Goal: Information Seeking & Learning: Learn about a topic

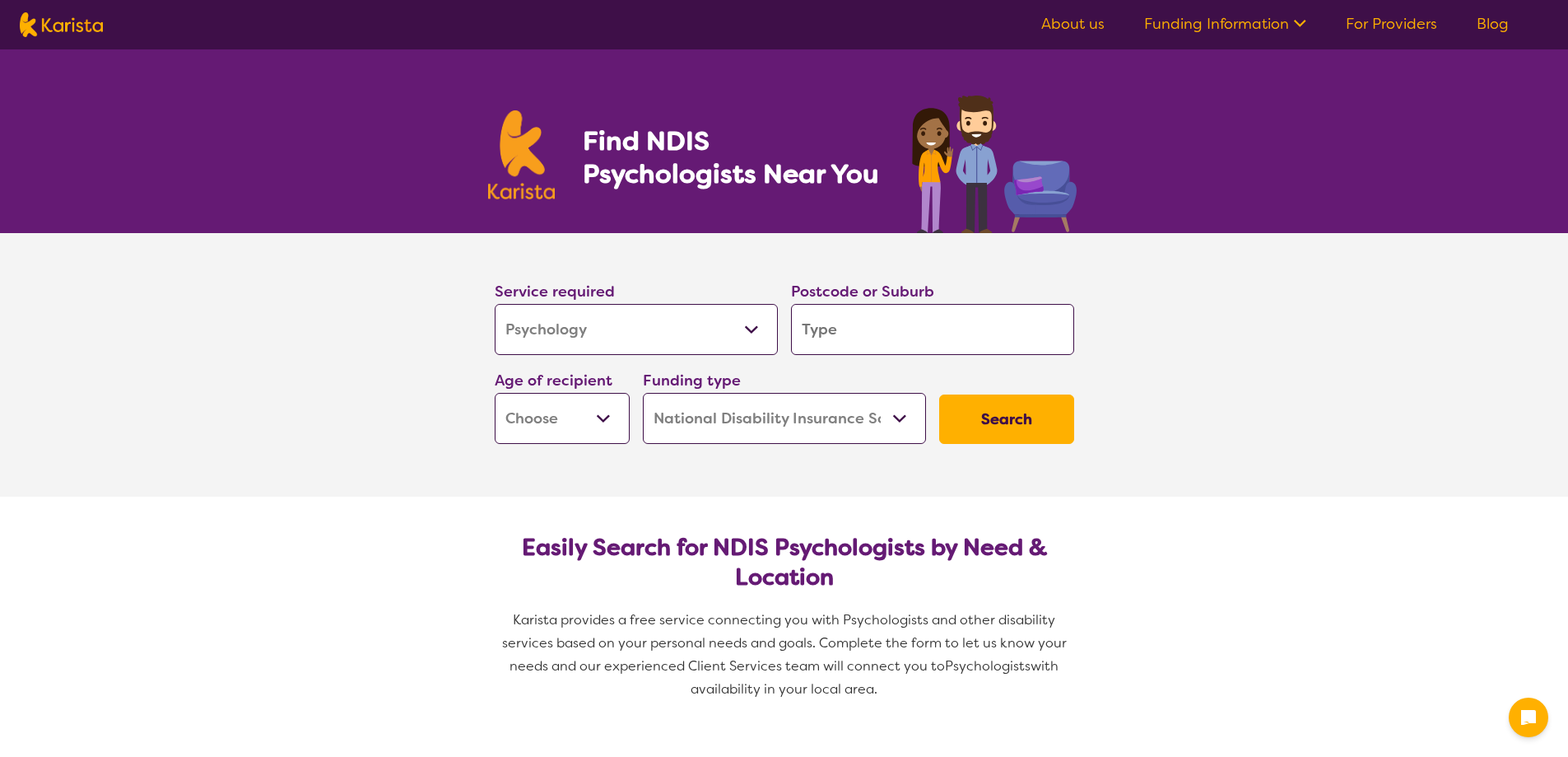
select select "Psychology"
select select "NDIS"
select select "Psychology"
select select "NDIS"
click at [863, 331] on input "search" at bounding box center [933, 329] width 283 height 51
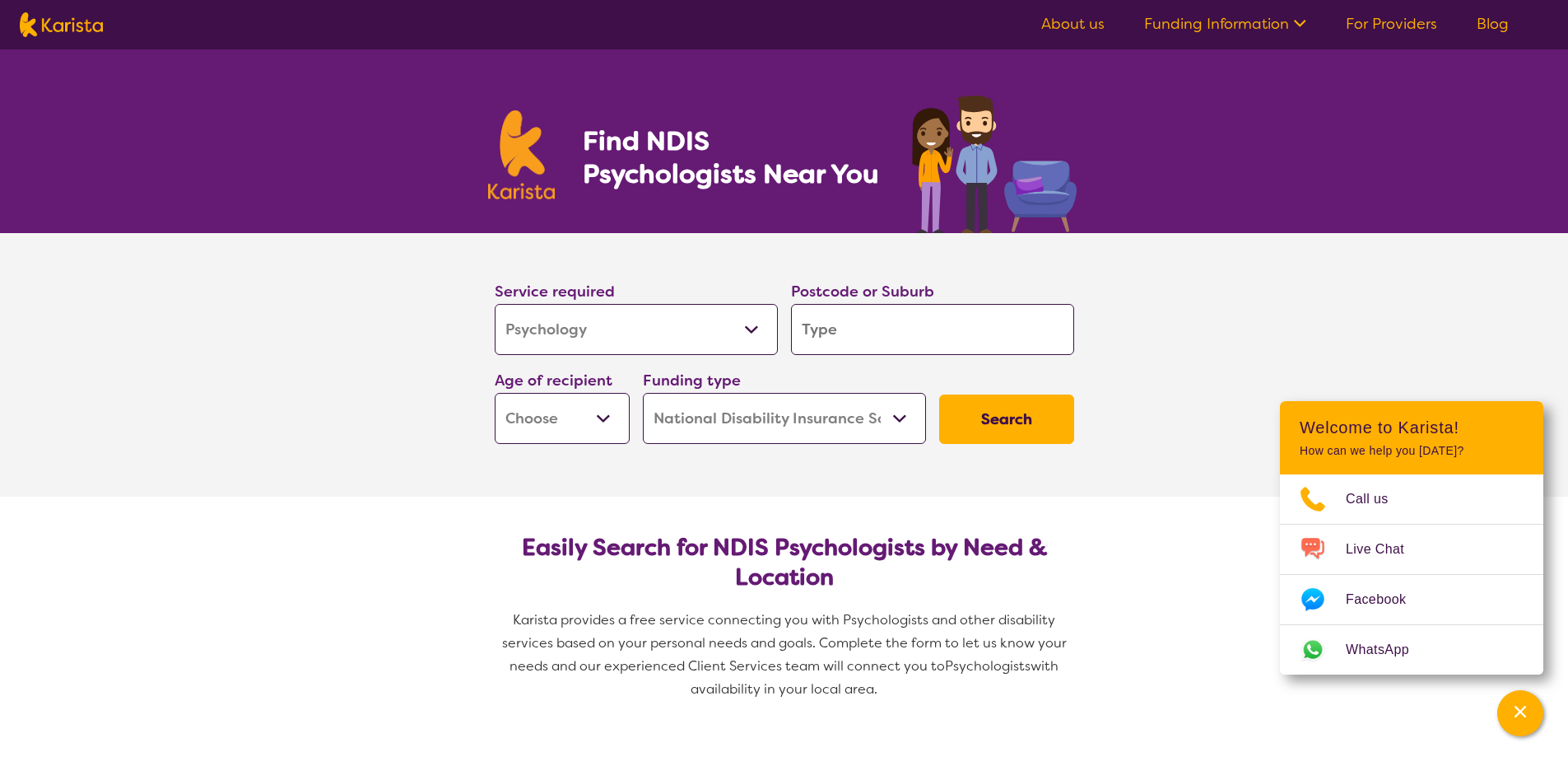
type input "m"
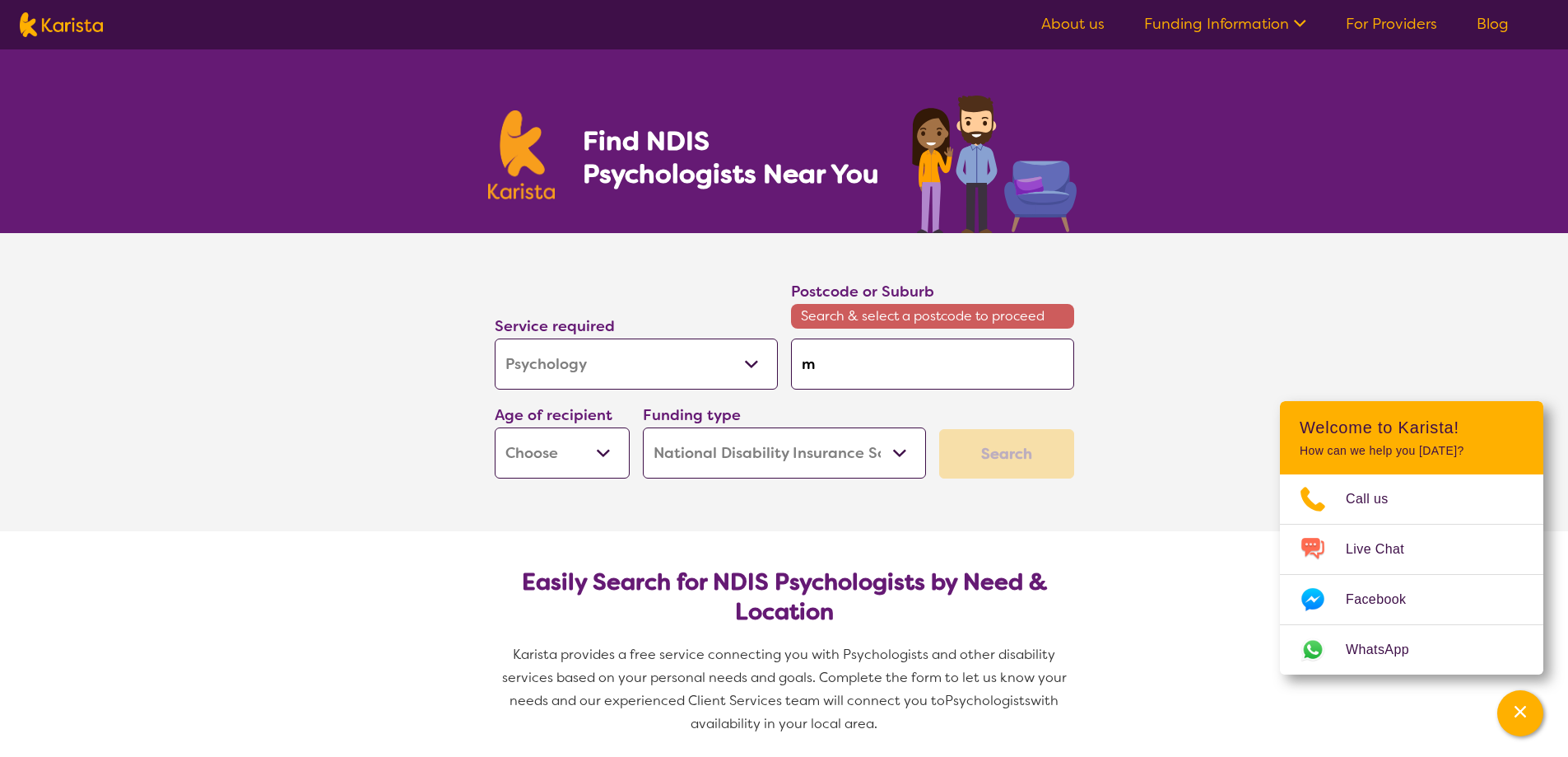
type input "ma"
type input "mal"
type input "malv"
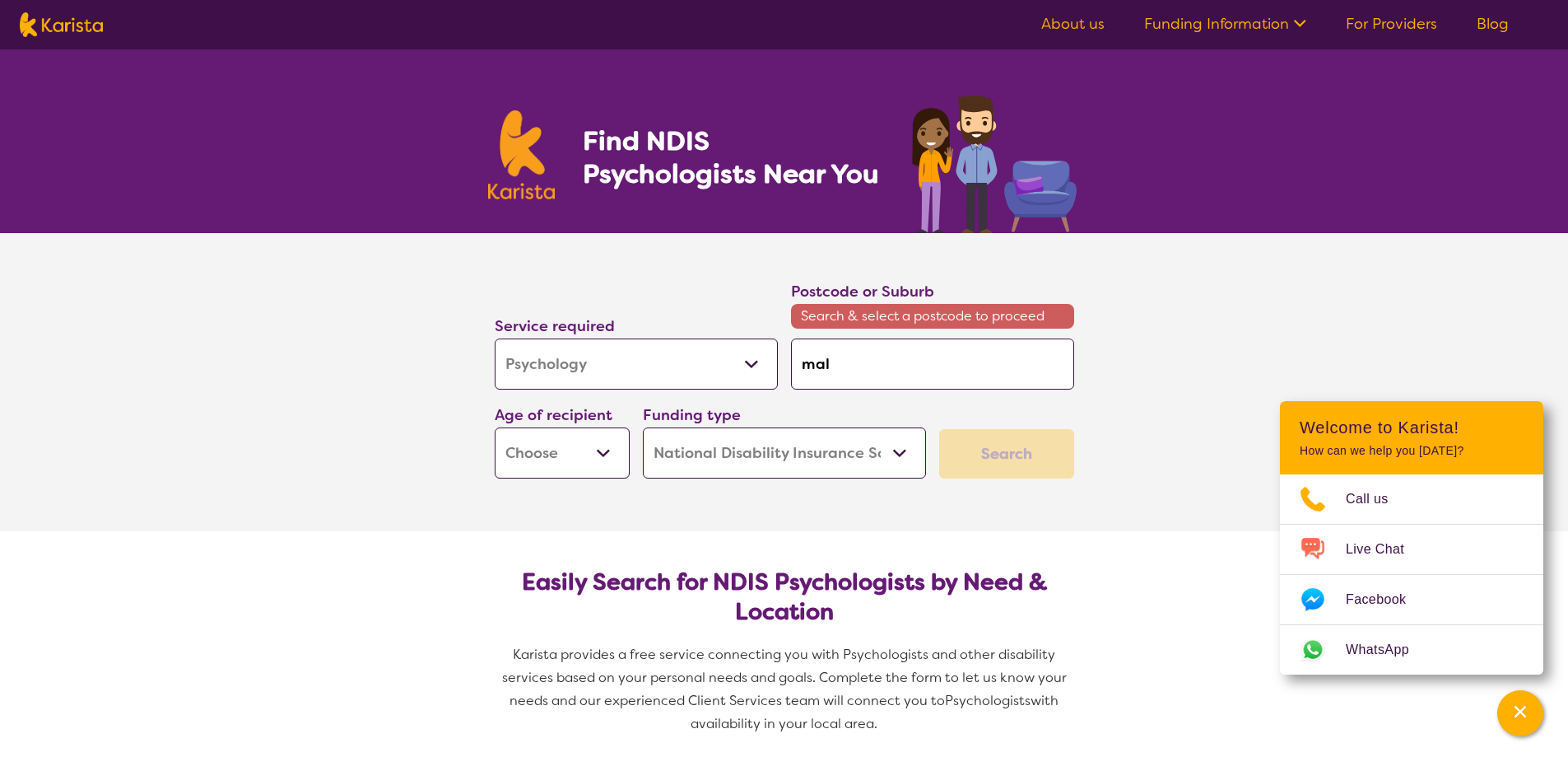
type input "malv"
type input "malve"
type input "malver"
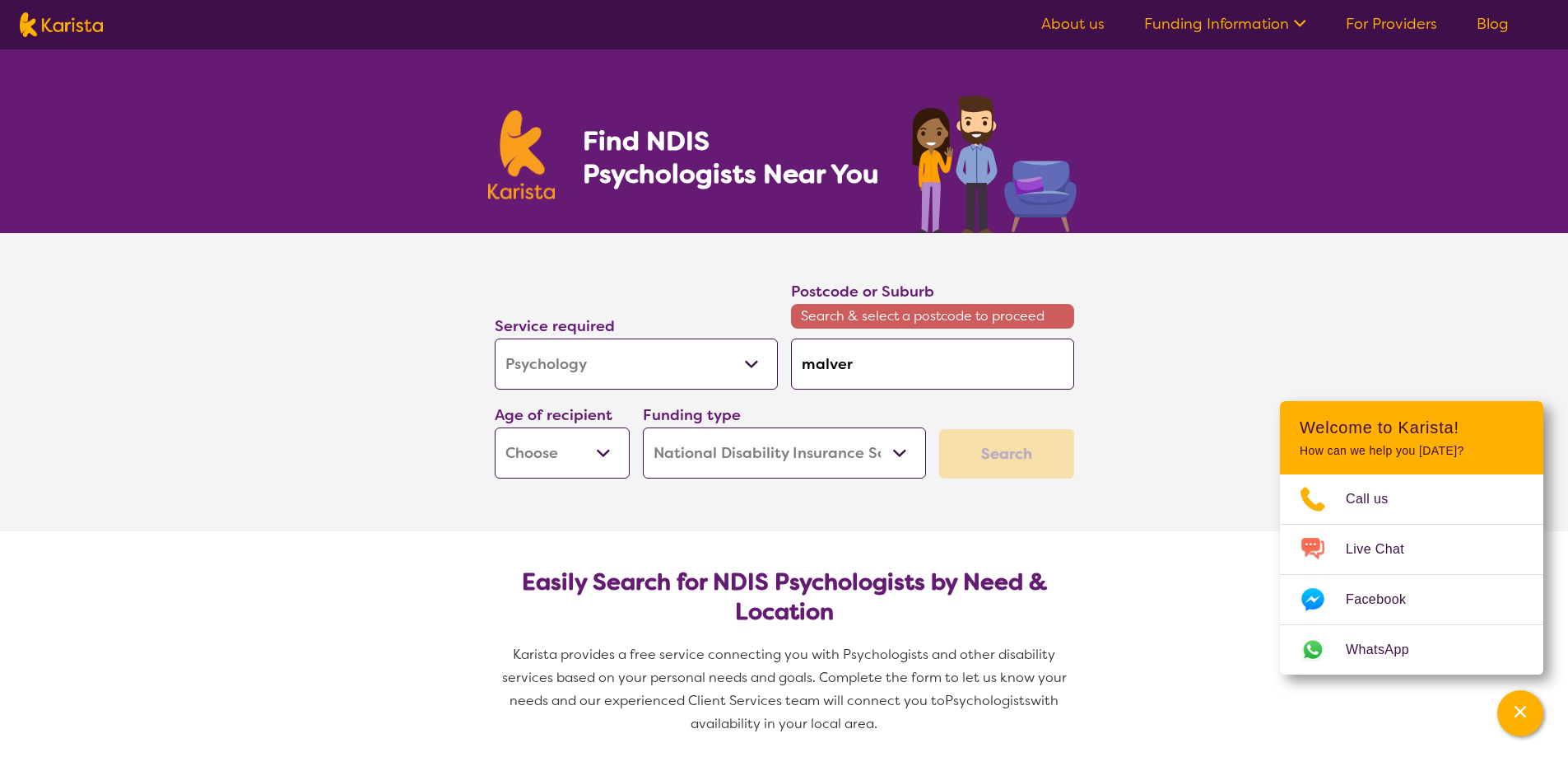
type input "malvern"
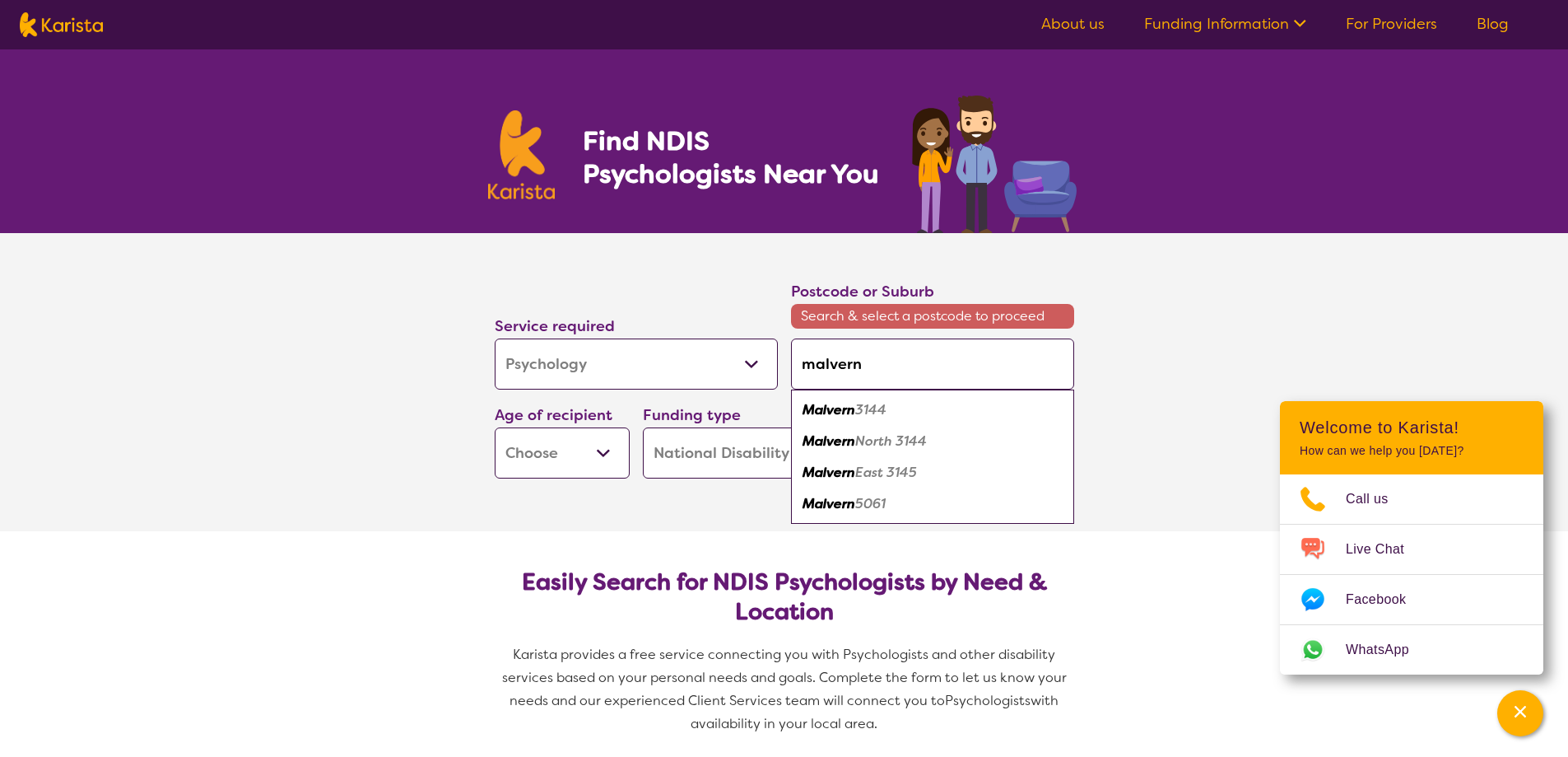
click at [835, 406] on em "Malvern" at bounding box center [829, 409] width 52 height 17
type input "3144"
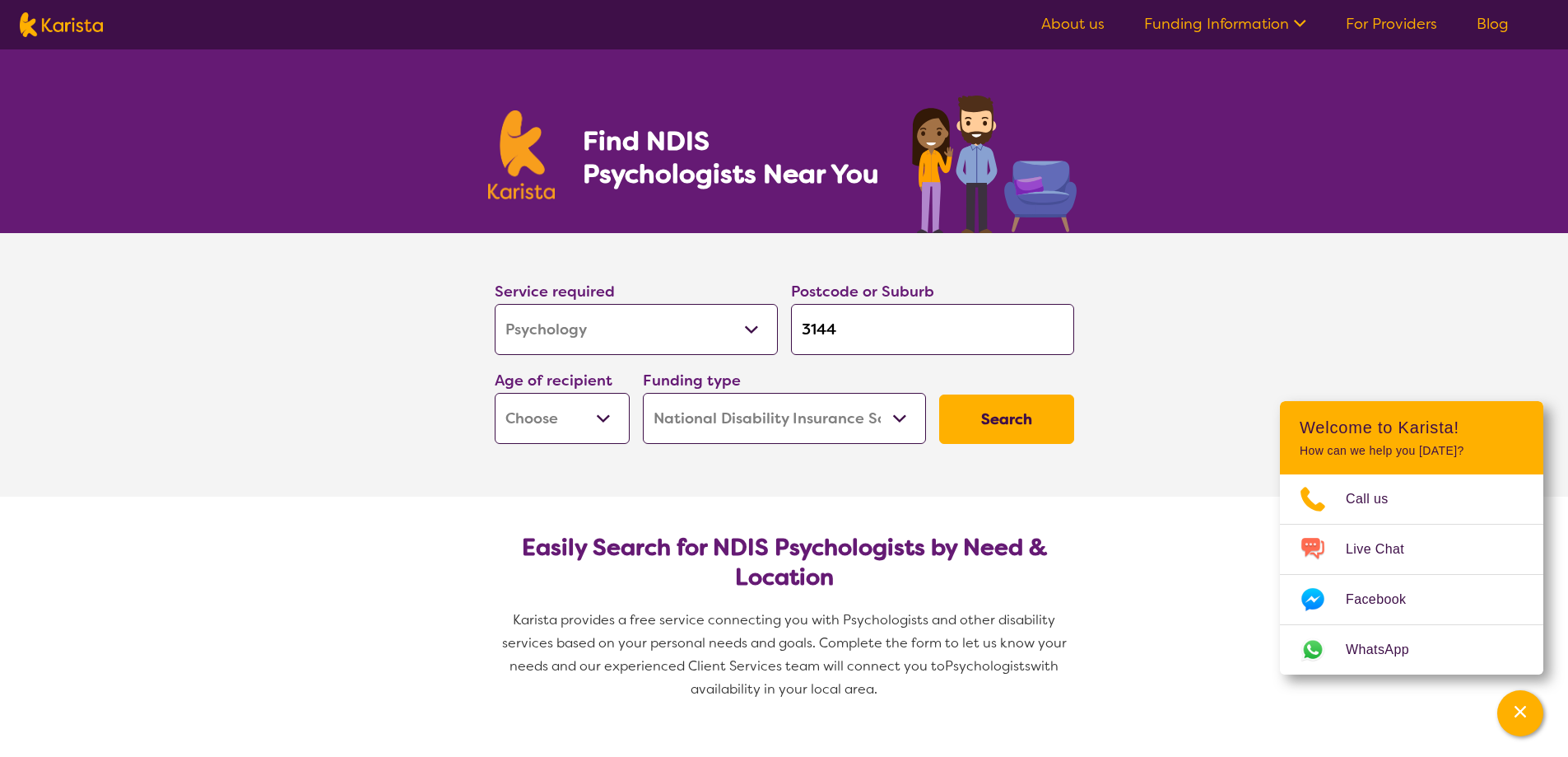
click at [630, 426] on div "Age of recipient Early Childhood - 0 to 9 Child - 10 to 11 Adolescent - 12 to 1…" at bounding box center [562, 406] width 148 height 89
click at [604, 426] on select "Early Childhood - 0 to 9 Child - 10 to 11 Adolescent - 12 to 17 Adult - 18 to 6…" at bounding box center [562, 418] width 135 height 51
select select "EC"
click at [494, 392] on select "Early Childhood - 0 to 9 Child - 10 to 11 Adolescent - 12 to 17 Adult - 18 to 6…" at bounding box center [562, 418] width 135 height 51
select select "EC"
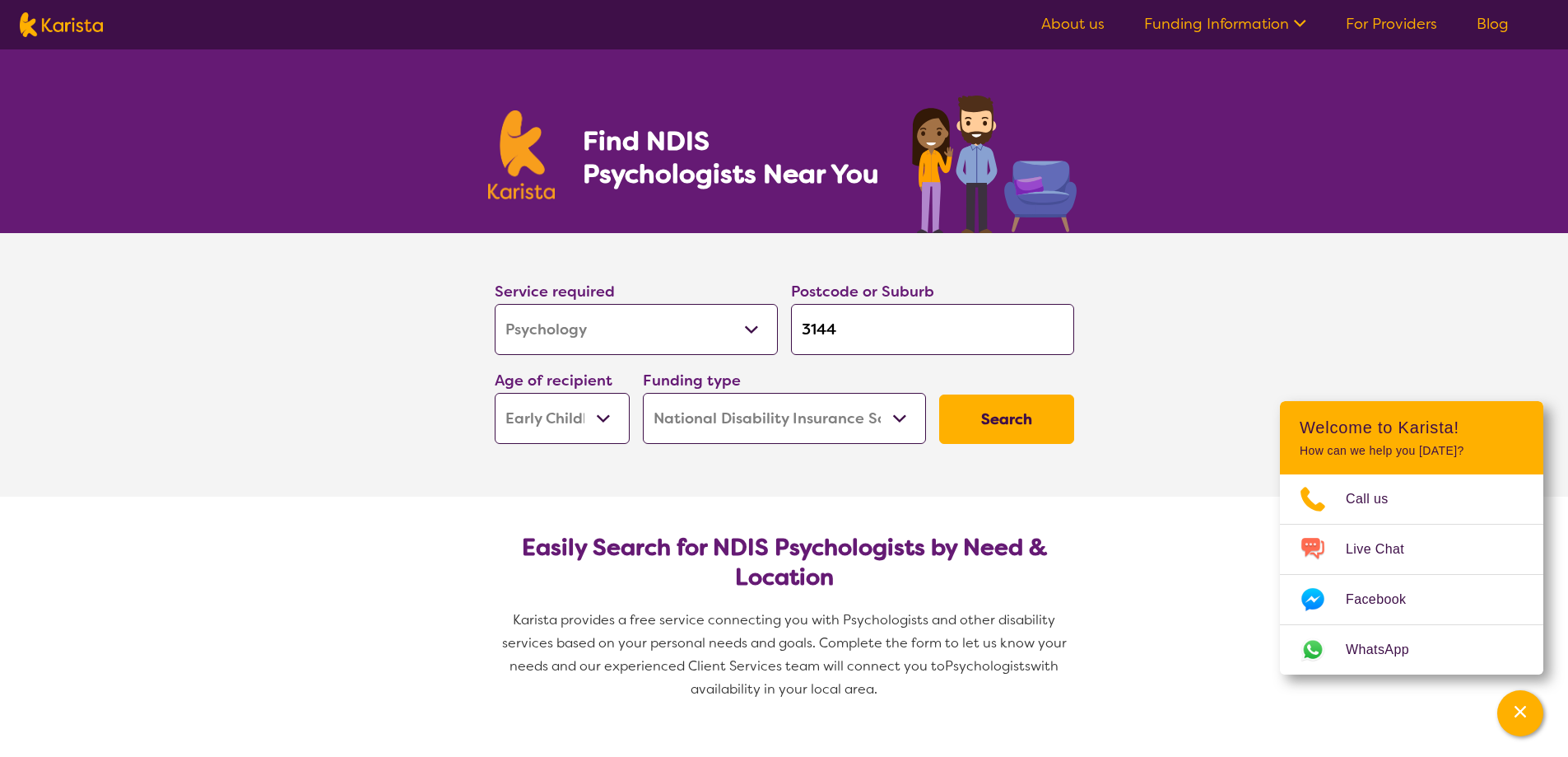
click at [748, 413] on select "Home Care Package (HCP) National Disability Insurance Scheme (NDIS) I don't know" at bounding box center [785, 418] width 283 height 51
click at [966, 408] on button "Search" at bounding box center [1007, 419] width 135 height 50
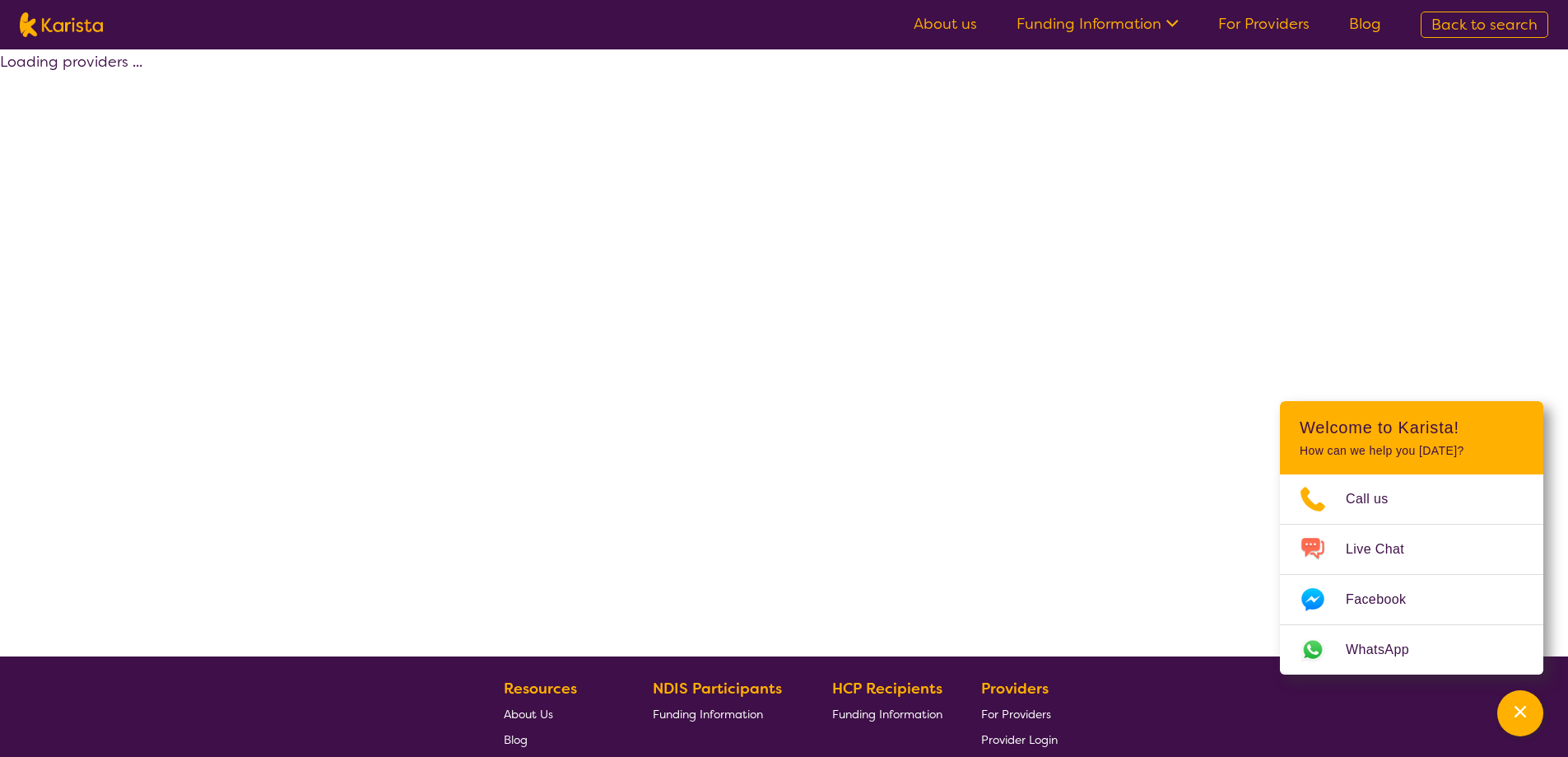
select select "by_score"
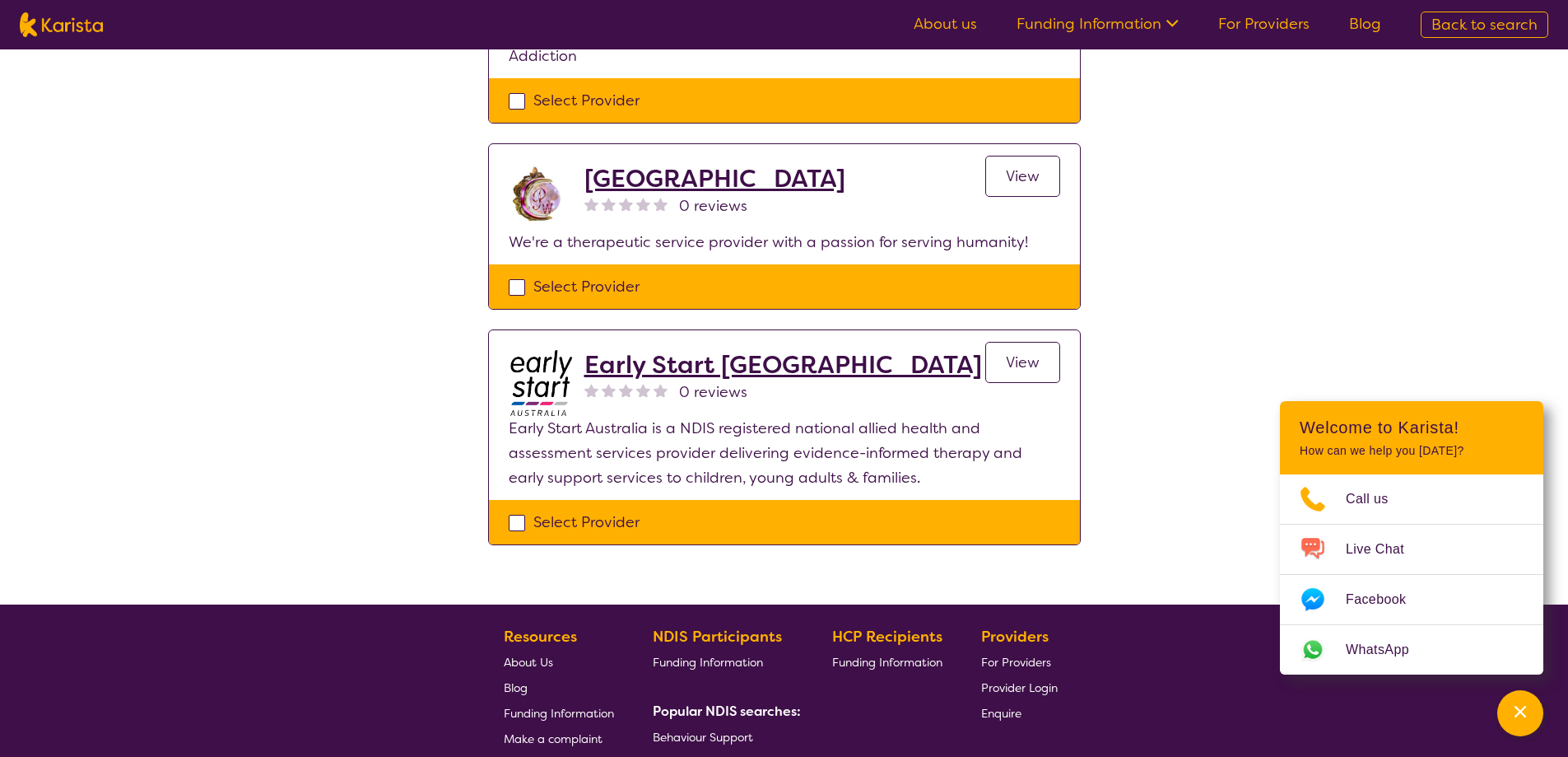
scroll to position [1482, 0]
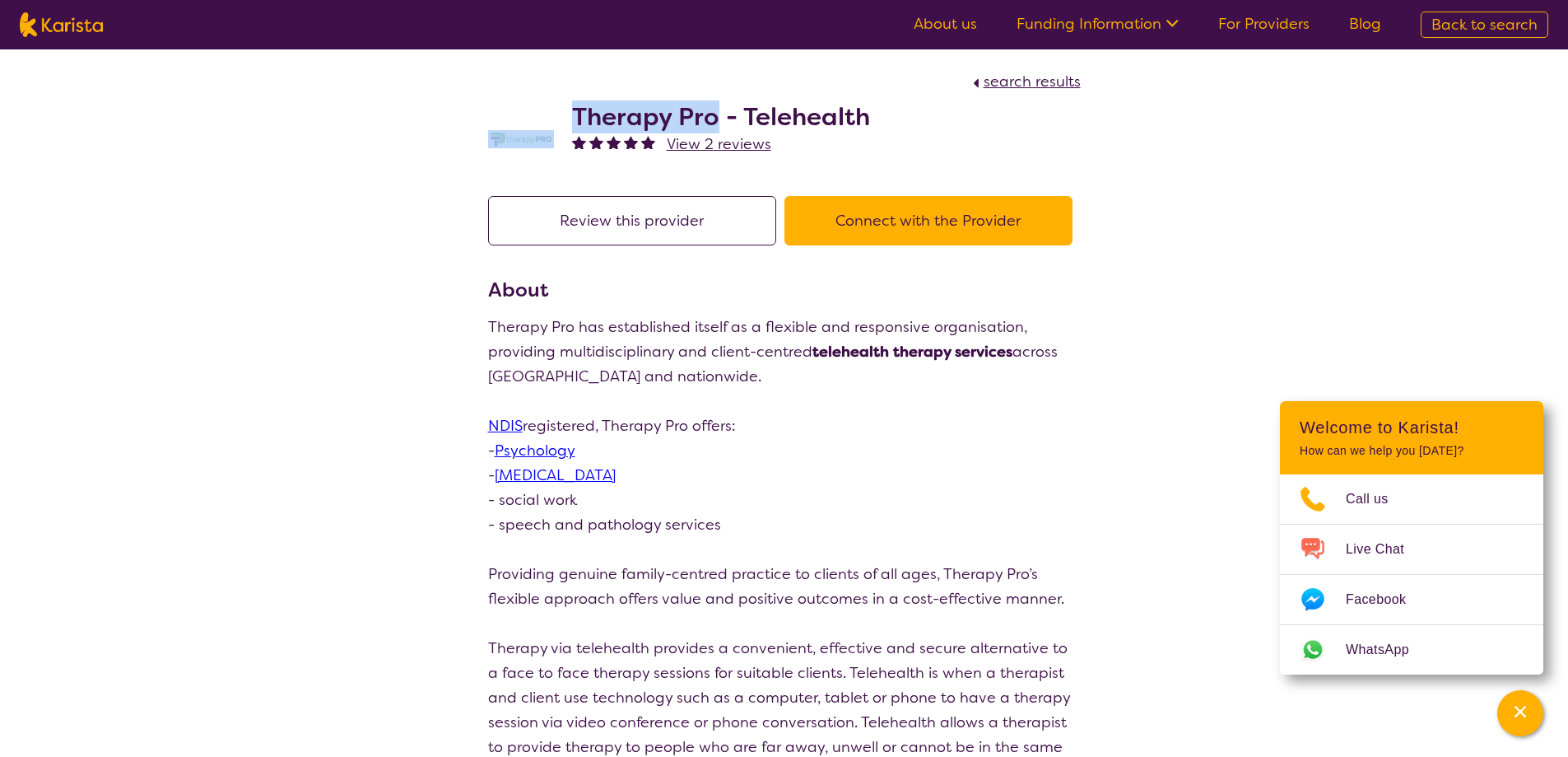
drag, startPoint x: 709, startPoint y: 121, endPoint x: 560, endPoint y: 123, distance: 149.0
click at [560, 123] on div "Therapy Pro - Telehealth View 2 reviews" at bounding box center [784, 134] width 593 height 82
click at [632, 117] on h2 "Therapy Pro - Telehealth" at bounding box center [721, 116] width 298 height 30
